Goal: Transaction & Acquisition: Purchase product/service

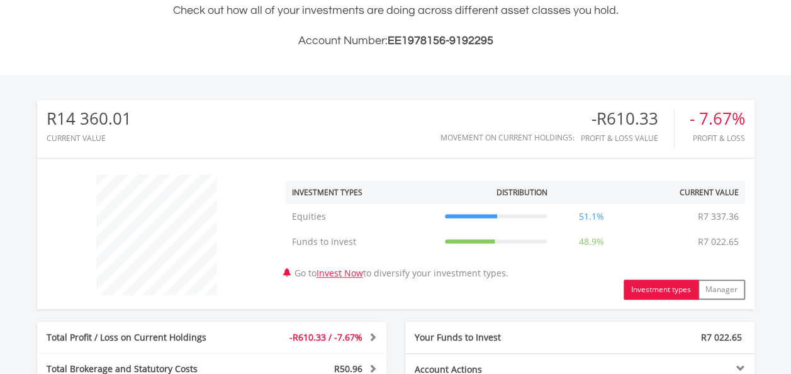
scroll to position [566, 0]
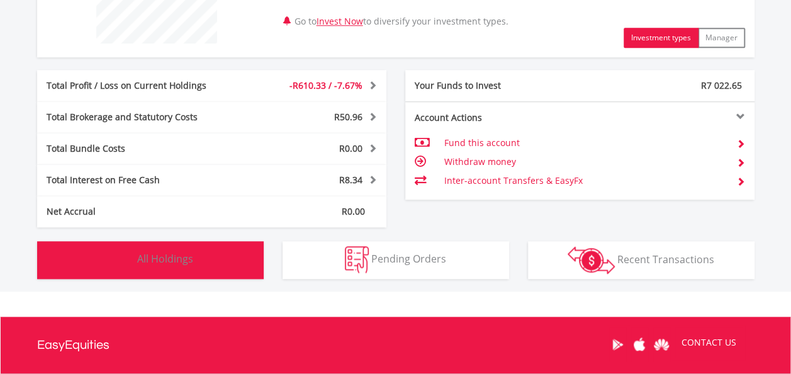
click at [232, 263] on button "Holdings All Holdings" at bounding box center [150, 260] width 227 height 38
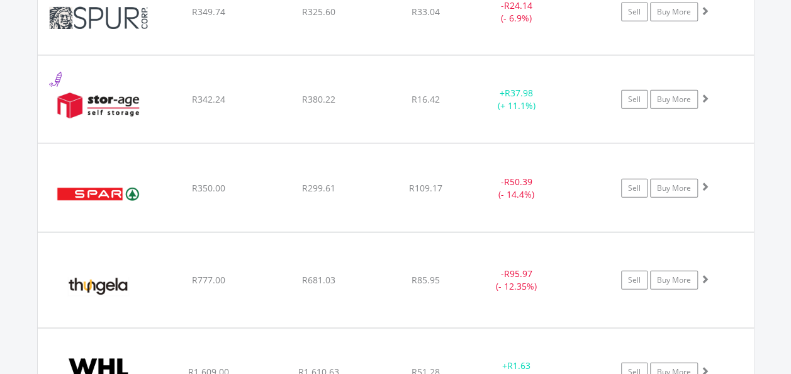
scroll to position [1511, 0]
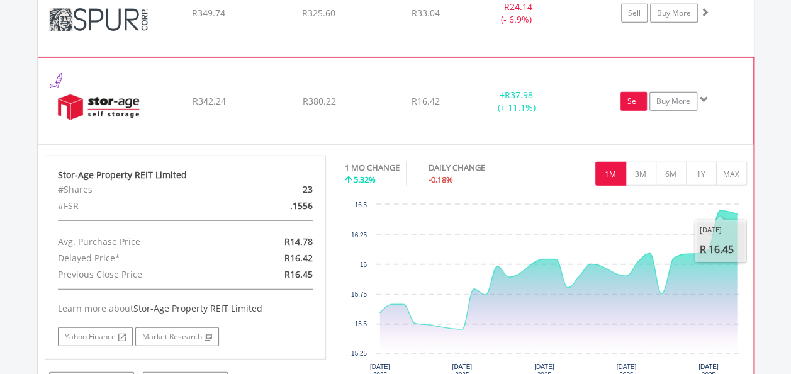
click at [639, 96] on link "Sell" at bounding box center [633, 101] width 26 height 19
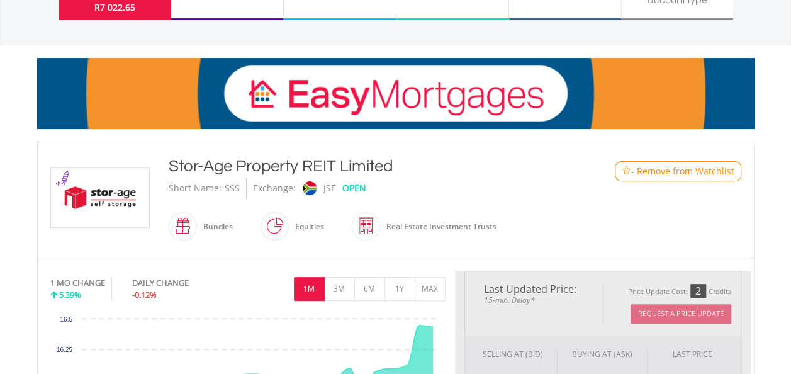
scroll to position [252, 0]
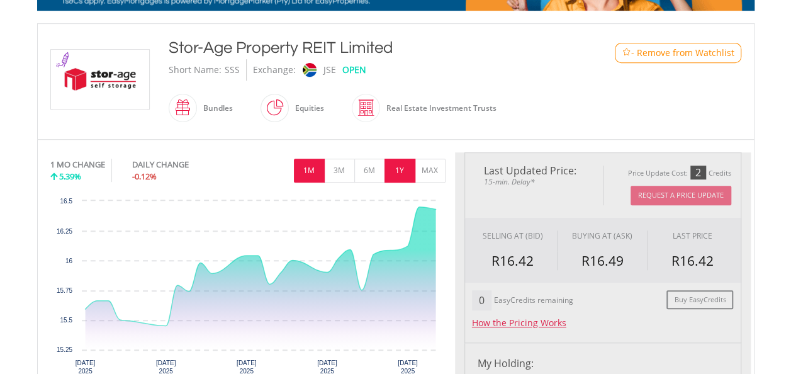
click at [406, 173] on button "1Y" at bounding box center [399, 171] width 31 height 24
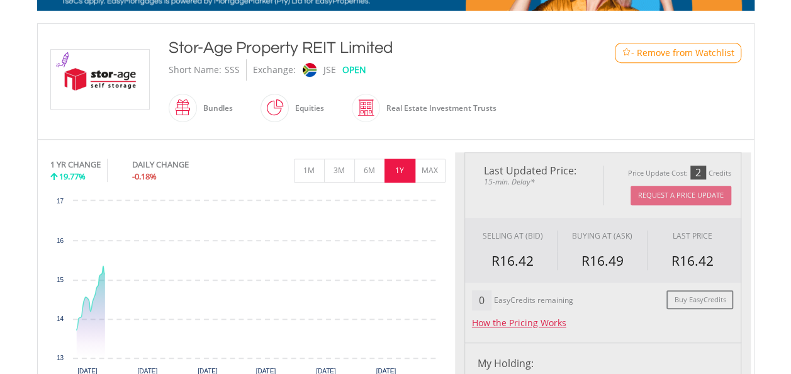
type input "******"
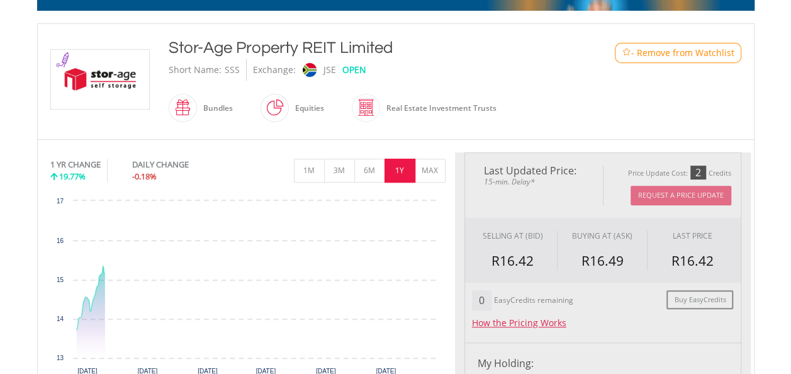
type input "******"
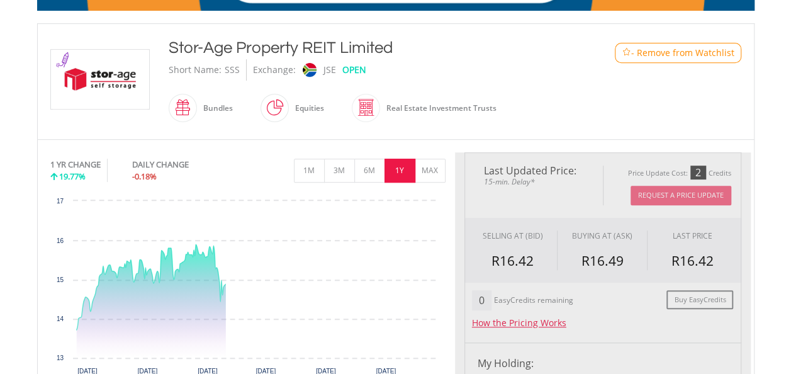
scroll to position [315, 0]
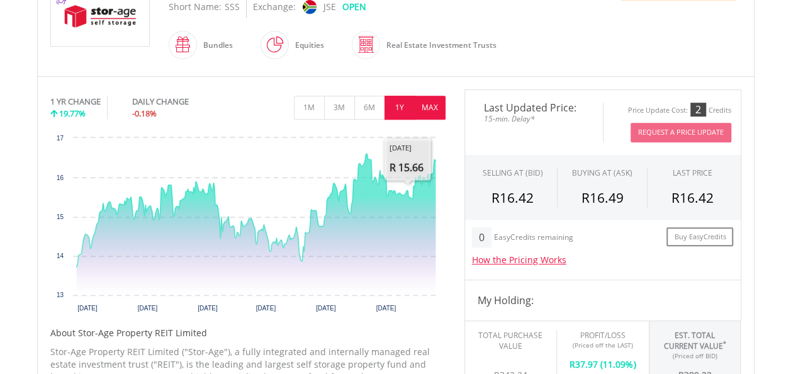
click at [422, 103] on button "MAX" at bounding box center [430, 108] width 31 height 24
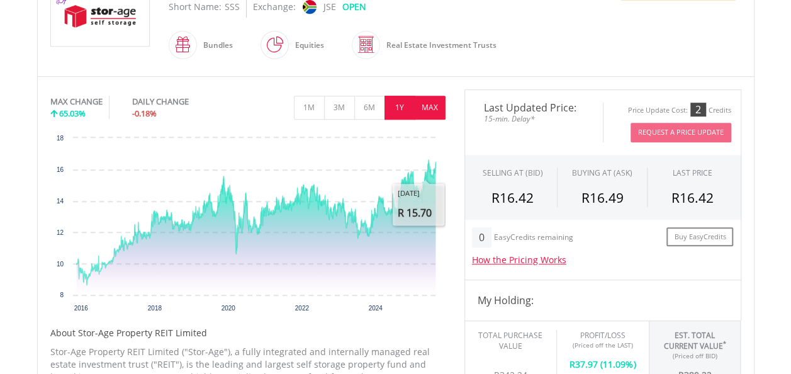
click at [403, 111] on button "1Y" at bounding box center [399, 108] width 31 height 24
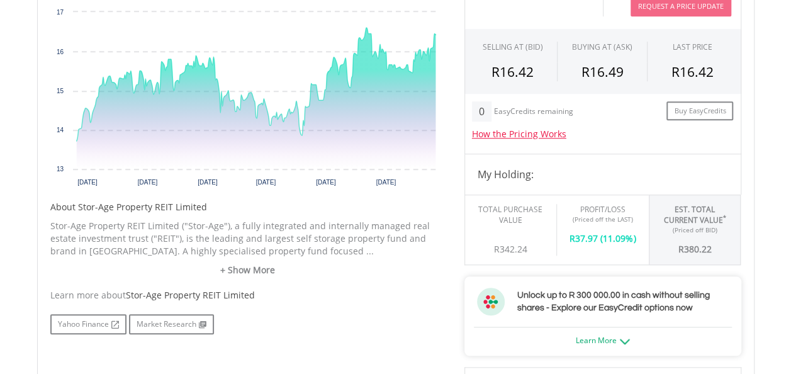
scroll to position [1007, 0]
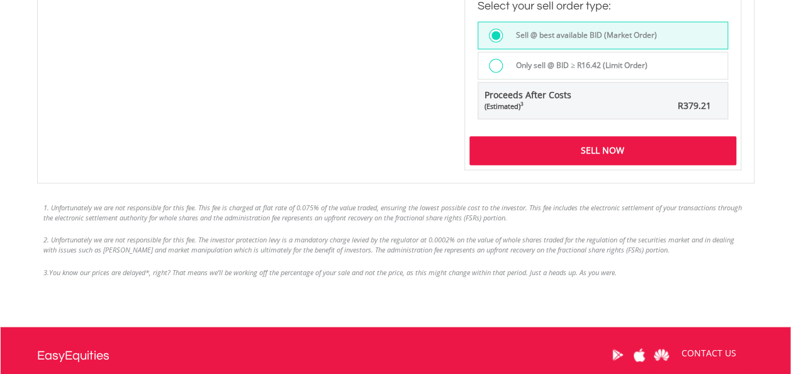
click at [607, 159] on div "Sell Now" at bounding box center [602, 150] width 267 height 29
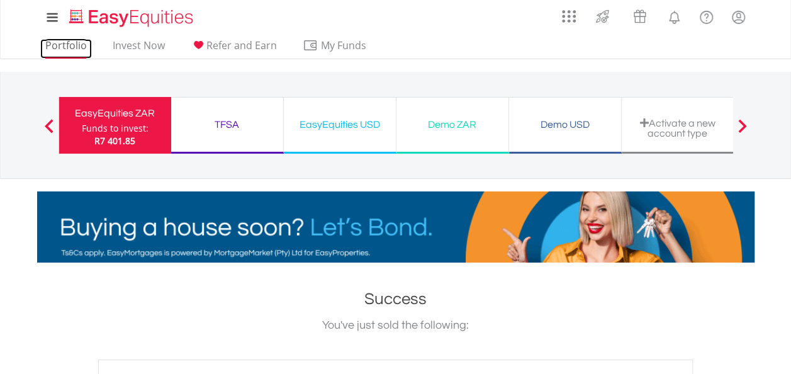
click at [65, 47] on link "Portfolio" at bounding box center [66, 49] width 52 height 20
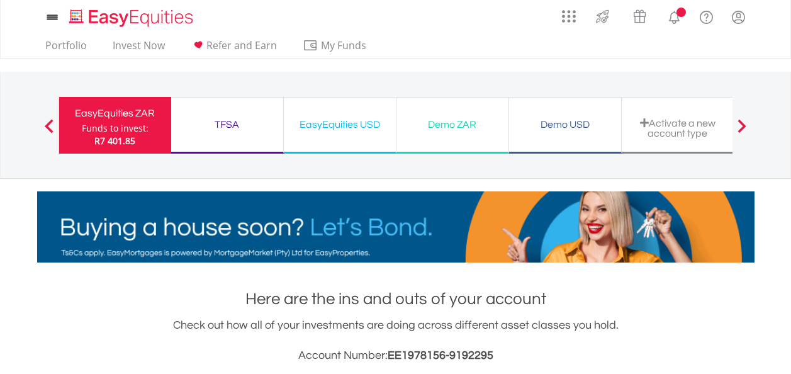
scroll to position [440, 0]
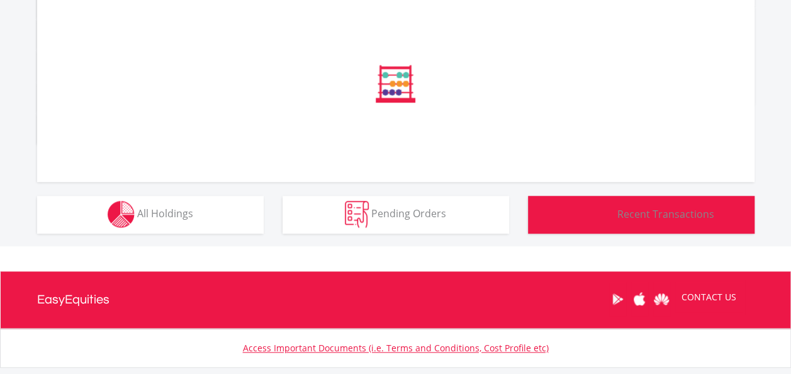
click at [596, 224] on img "button" at bounding box center [591, 215] width 47 height 28
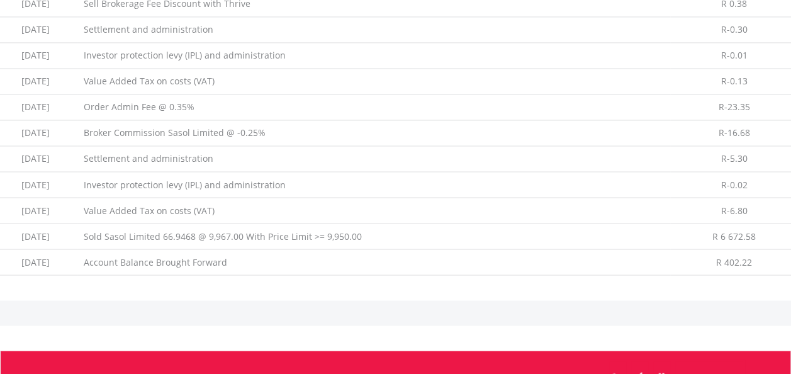
scroll to position [903, 0]
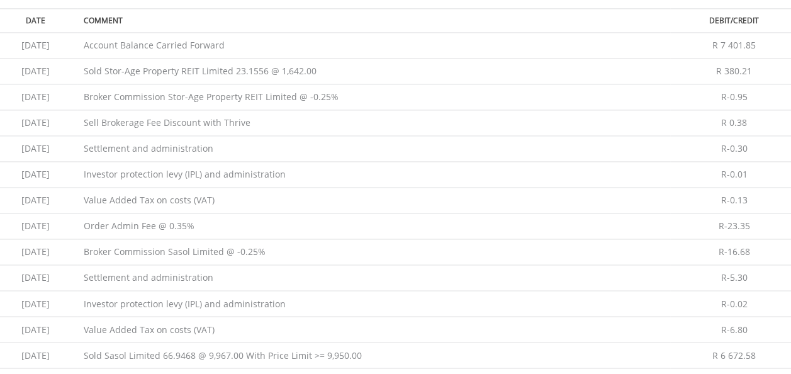
drag, startPoint x: 26, startPoint y: 67, endPoint x: 756, endPoint y: 65, distance: 729.2
click at [756, 65] on tr "2025-08-20 Sold Stor-Age Property REIT Limited 23.1556 @ 1,642.00 R 380.21" at bounding box center [395, 72] width 805 height 26
copy tr "2025-08-20 Sold Stor-Age Property REIT Limited 23.1556 @ 1,642.00 R 380.21"
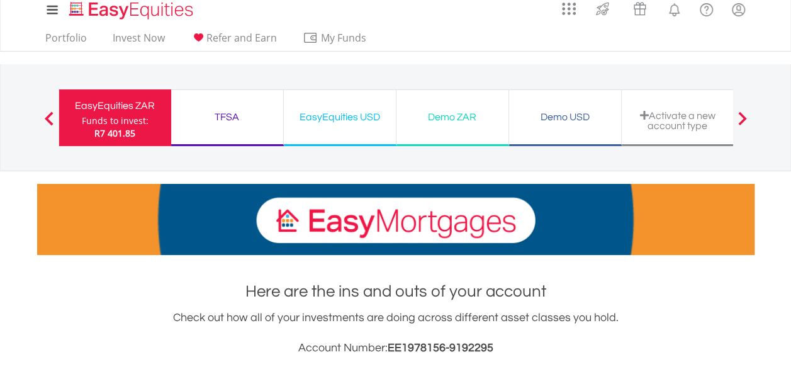
scroll to position [0, 0]
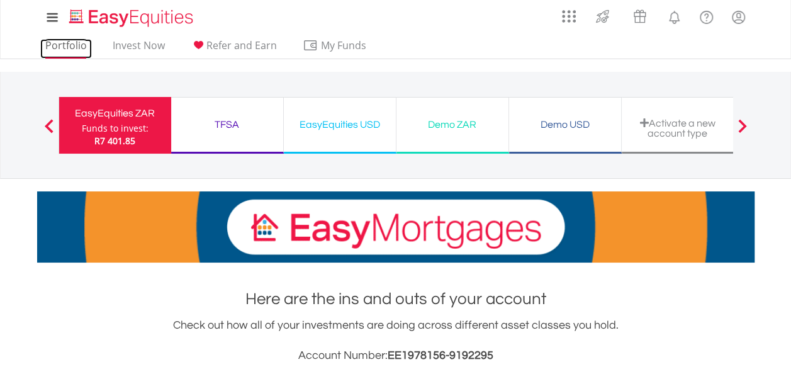
click at [72, 44] on link "Portfolio" at bounding box center [66, 49] width 52 height 20
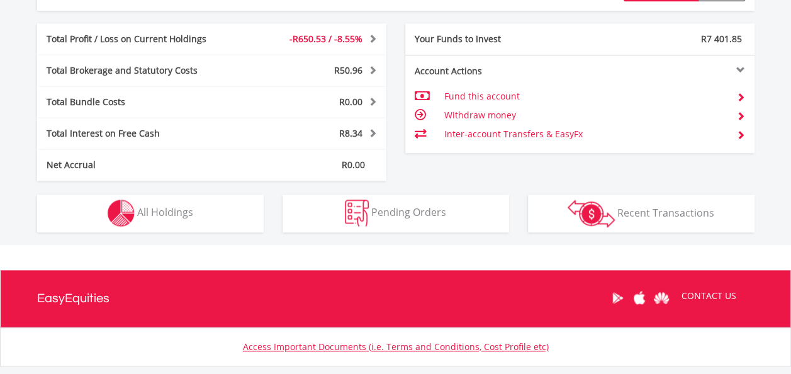
scroll to position [689, 0]
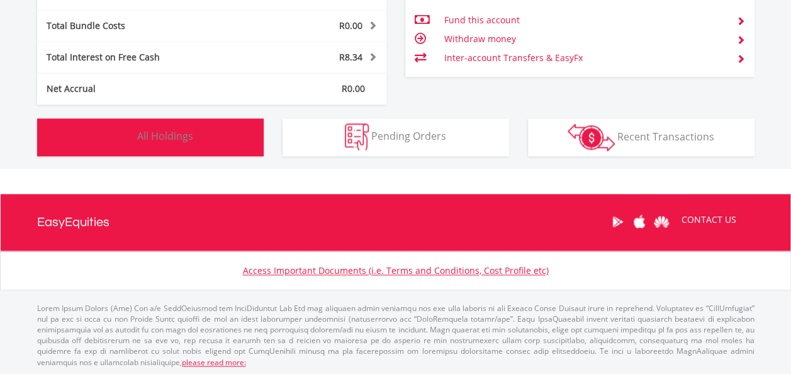
click at [187, 149] on button "Holdings All Holdings" at bounding box center [150, 137] width 227 height 38
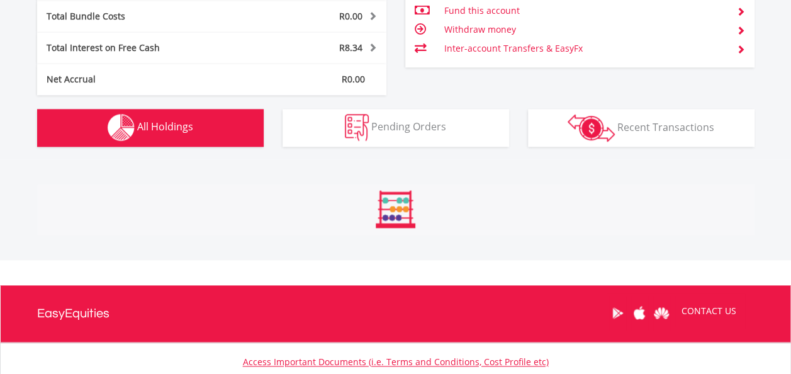
scroll to position [882, 0]
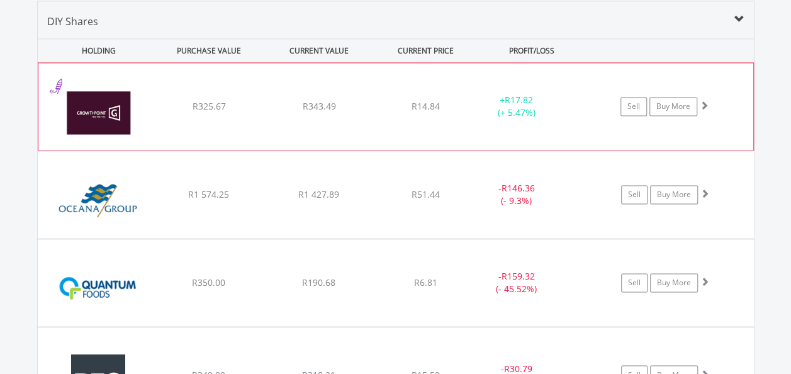
click at [396, 103] on div "R14.84" at bounding box center [426, 106] width 100 height 13
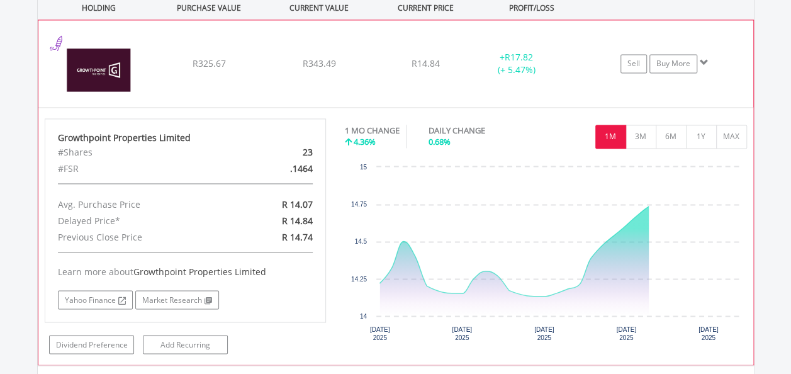
scroll to position [945, 0]
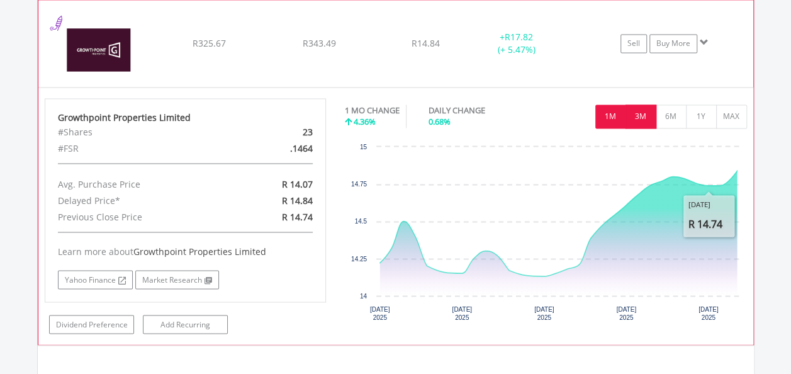
click at [643, 115] on button "3M" at bounding box center [640, 116] width 31 height 24
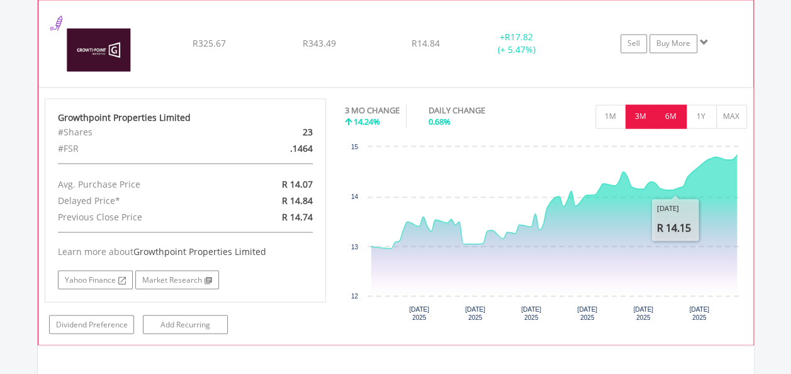
click at [677, 110] on button "6M" at bounding box center [671, 116] width 31 height 24
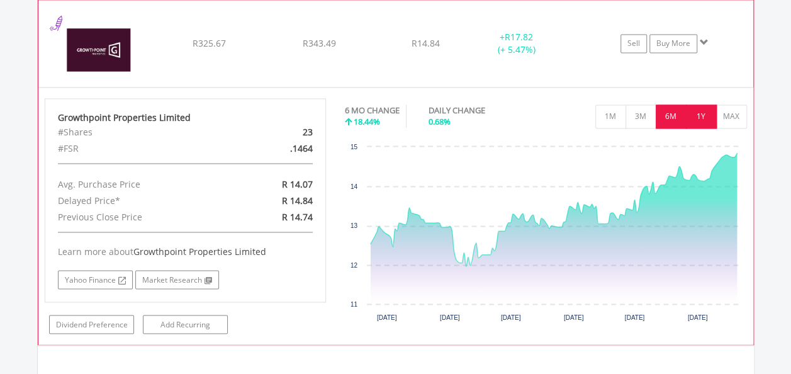
click at [702, 124] on button "1Y" at bounding box center [701, 116] width 31 height 24
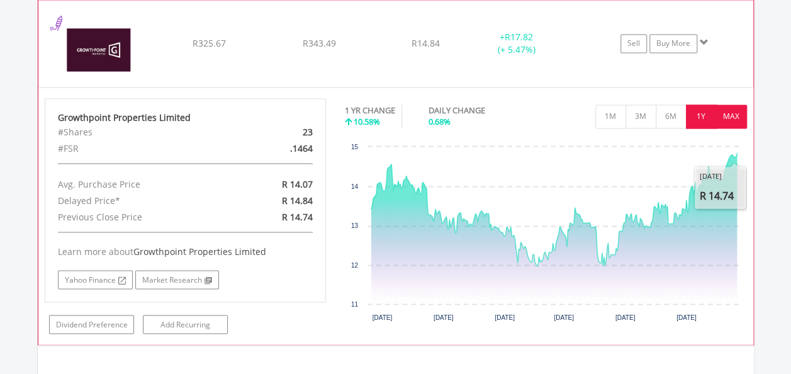
click at [725, 119] on button "MAX" at bounding box center [731, 116] width 31 height 24
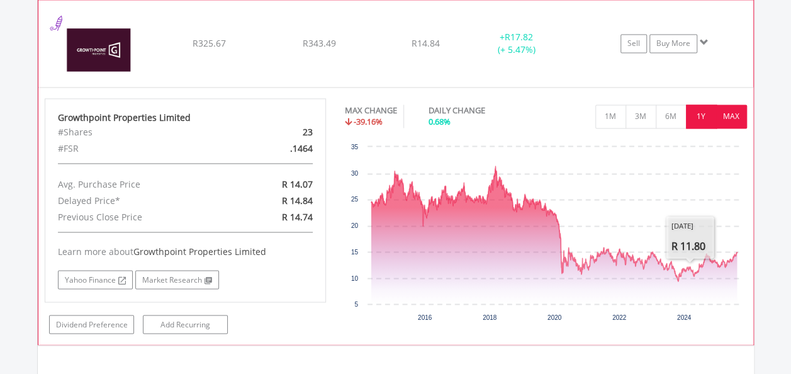
click at [700, 113] on button "1Y" at bounding box center [701, 116] width 31 height 24
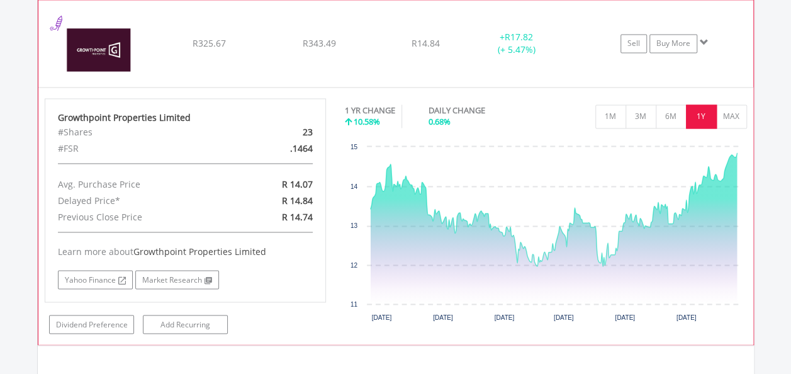
click at [700, 42] on span at bounding box center [704, 42] width 9 height 9
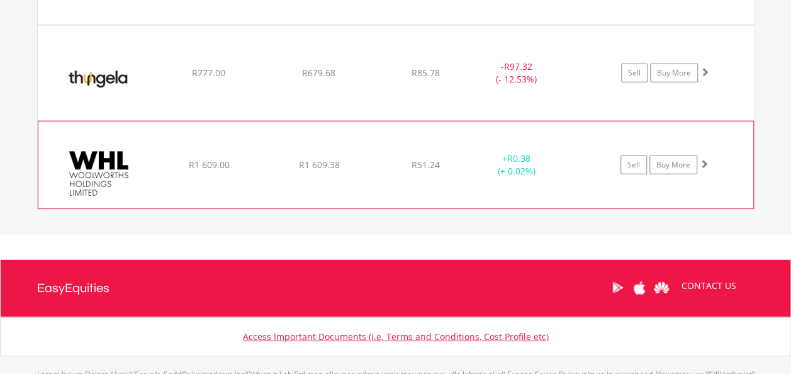
scroll to position [1637, 0]
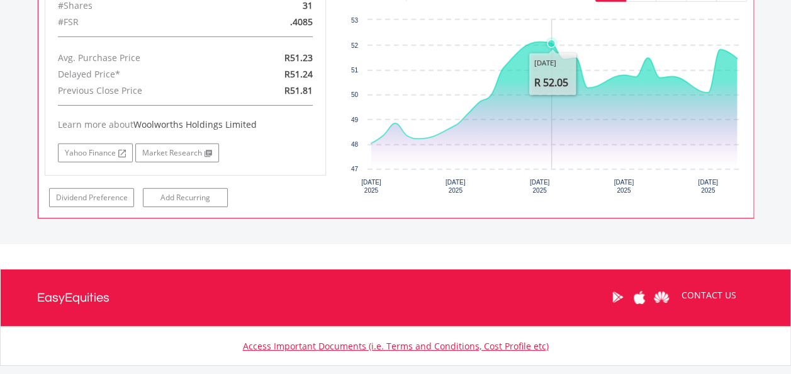
scroll to position [1763, 0]
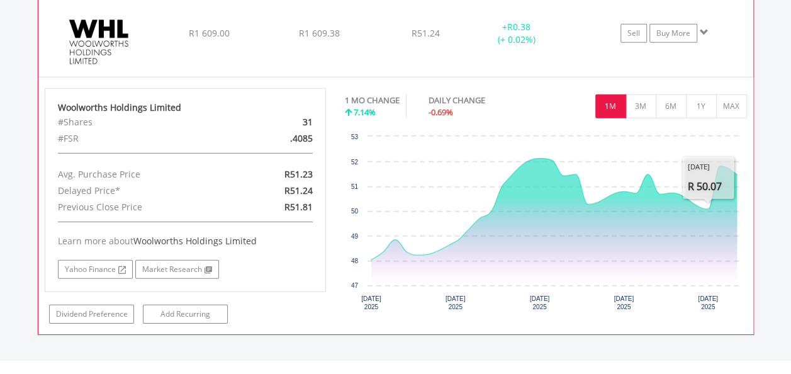
click at [707, 29] on span at bounding box center [704, 32] width 9 height 9
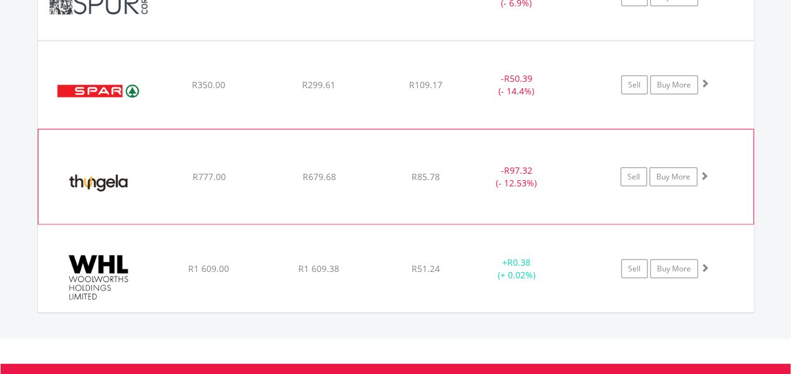
scroll to position [1505, 0]
